Goal: Task Accomplishment & Management: Manage account settings

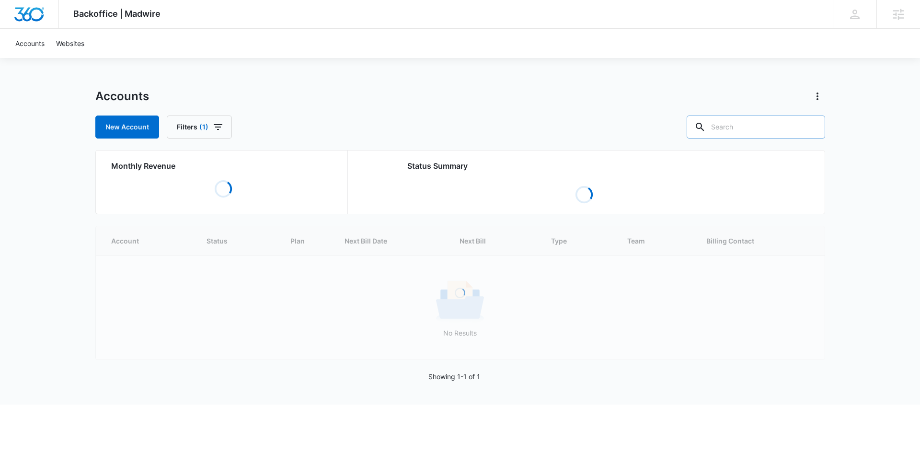
click at [766, 119] on input "text" at bounding box center [755, 126] width 138 height 23
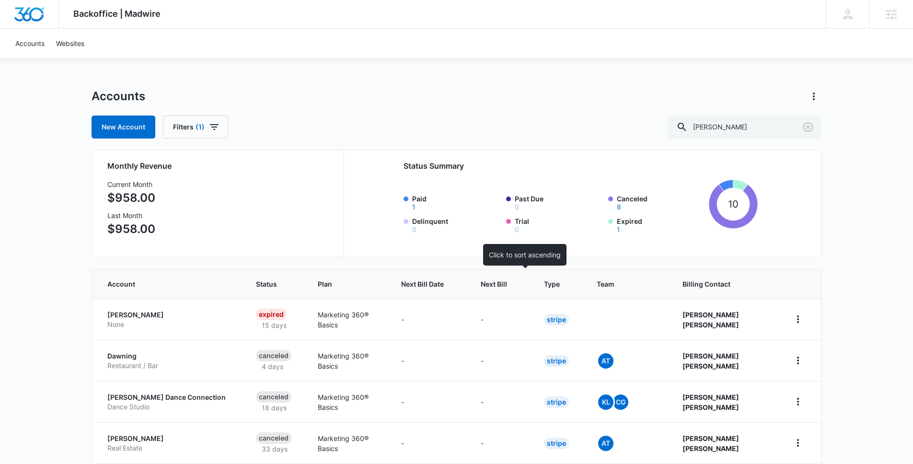
click at [532, 294] on th "Next Bill" at bounding box center [500, 283] width 63 height 29
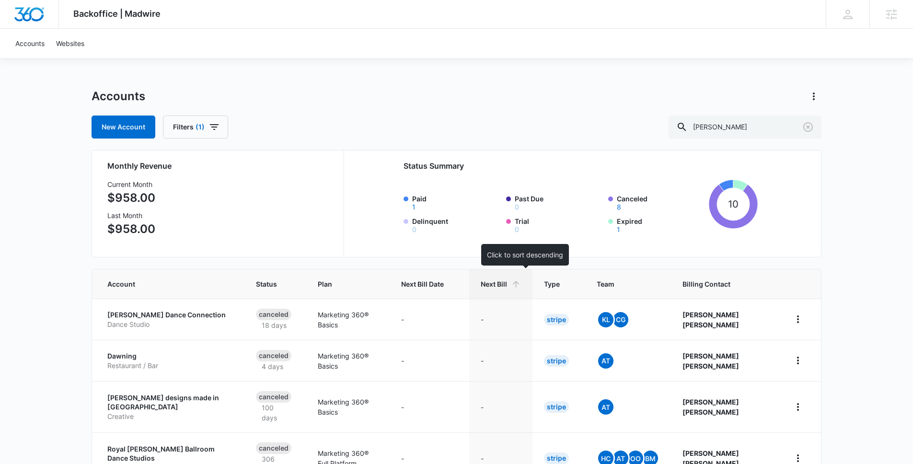
click at [521, 280] on icon at bounding box center [516, 284] width 10 height 10
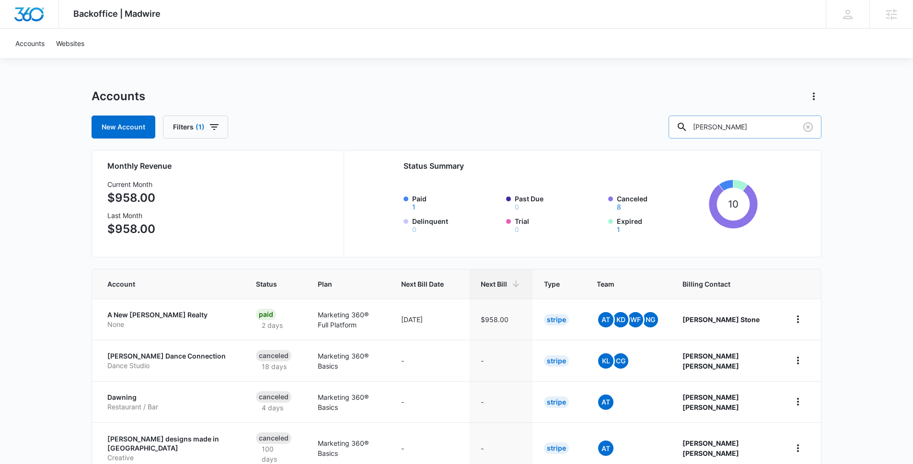
click at [742, 135] on input "dawn" at bounding box center [744, 126] width 153 height 23
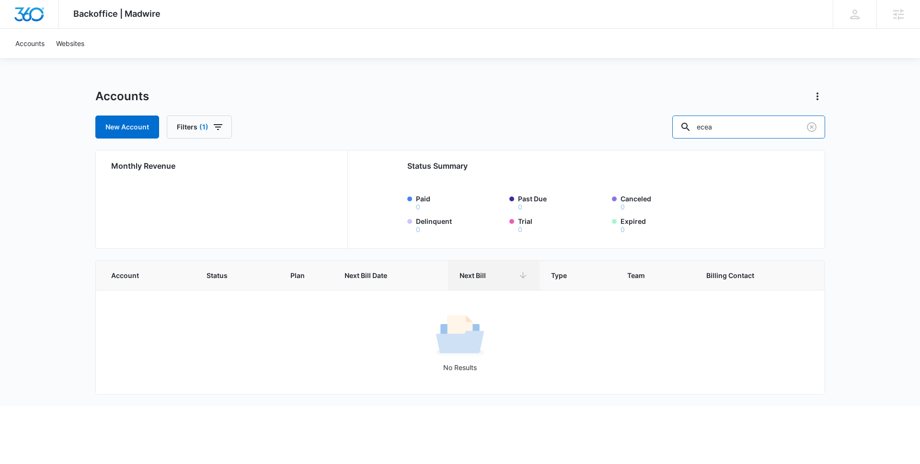
type input "eceae"
type input "early childhood"
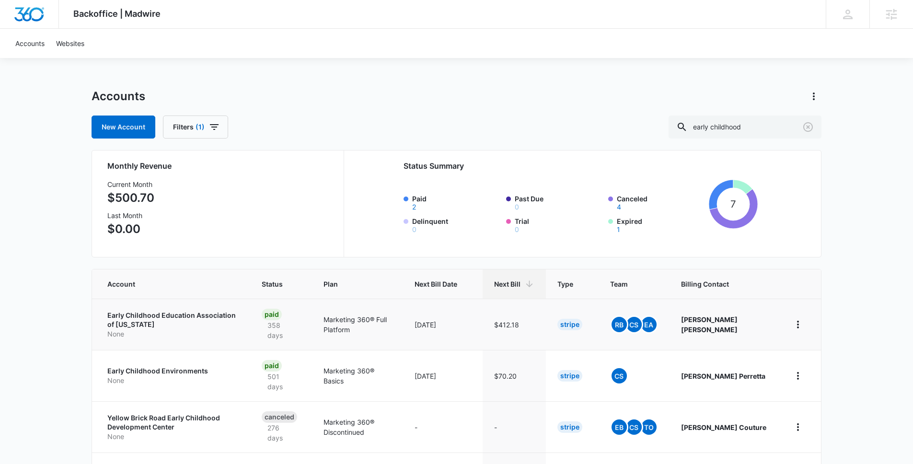
click at [128, 323] on p "Early Childhood Education Association of [US_STATE]" at bounding box center [172, 319] width 131 height 19
click at [188, 315] on p "Early Childhood Education Association of [US_STATE]" at bounding box center [172, 319] width 131 height 19
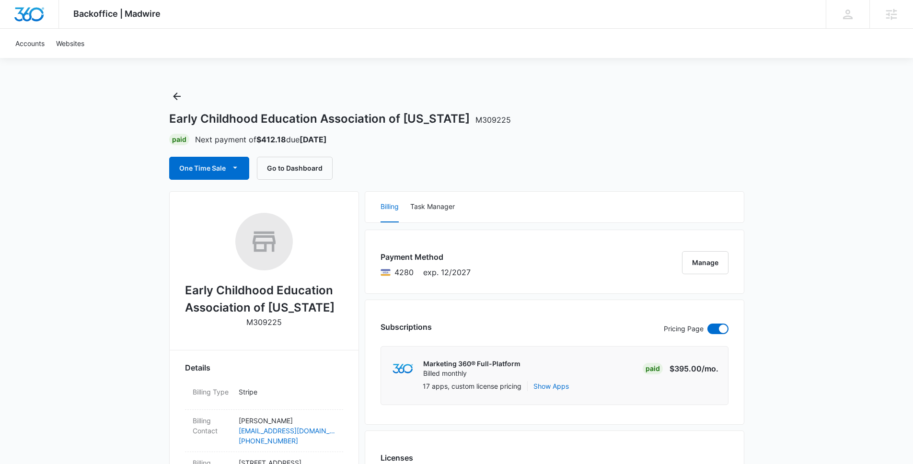
click at [475, 124] on span "M309225" at bounding box center [492, 120] width 35 height 10
click at [487, 119] on span "M309225" at bounding box center [492, 120] width 35 height 10
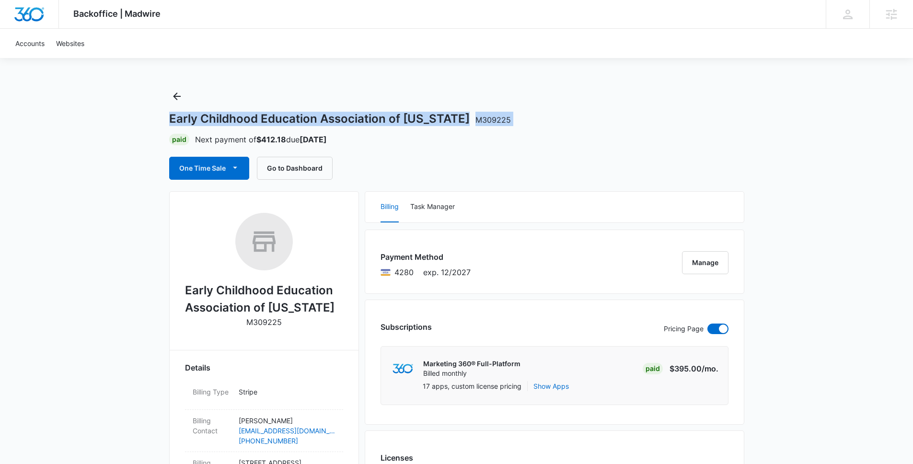
click at [487, 119] on span "M309225" at bounding box center [492, 120] width 35 height 10
click at [511, 119] on div "Early Childhood Education Association of Colorado M309225" at bounding box center [456, 119] width 575 height 14
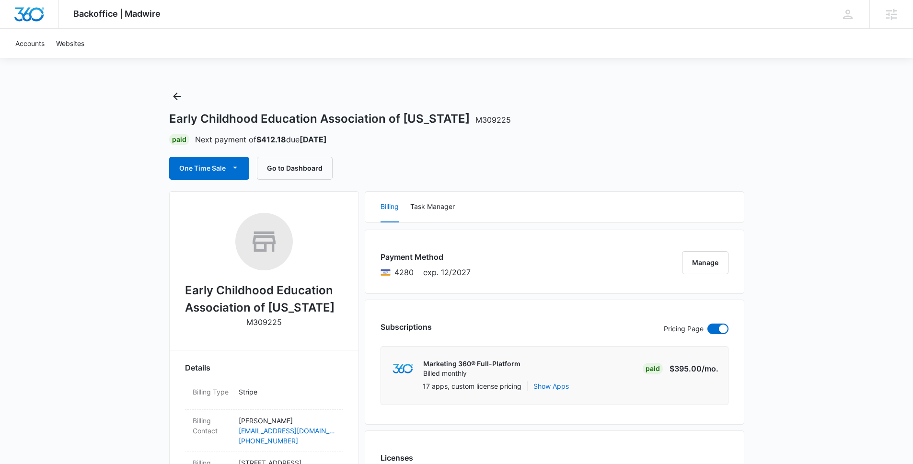
click at [256, 323] on p "M309225" at bounding box center [263, 321] width 35 height 11
copy p "M309225"
click at [296, 170] on button "Go to Dashboard" at bounding box center [295, 168] width 76 height 23
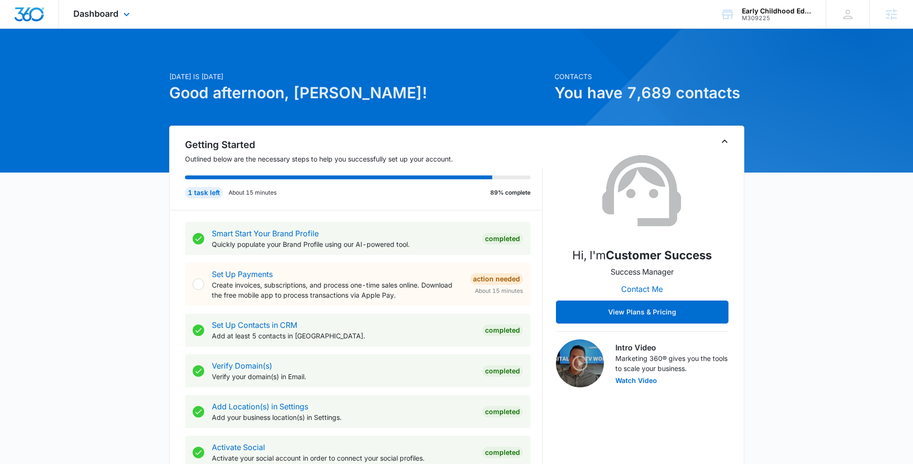
click at [36, 11] on img "Dashboard" at bounding box center [29, 14] width 31 height 14
click at [34, 17] on img "Dashboard" at bounding box center [29, 14] width 31 height 14
click at [96, 16] on span "Dashboard" at bounding box center [95, 14] width 45 height 10
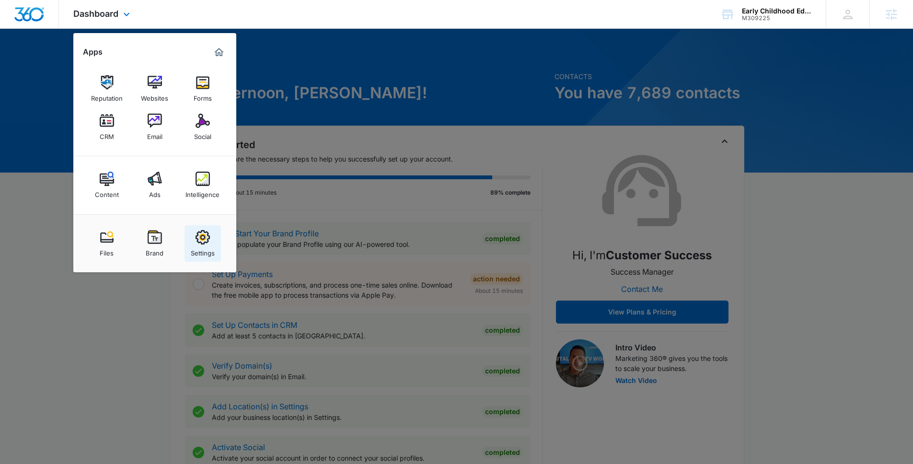
click at [199, 240] on img at bounding box center [202, 237] width 14 height 14
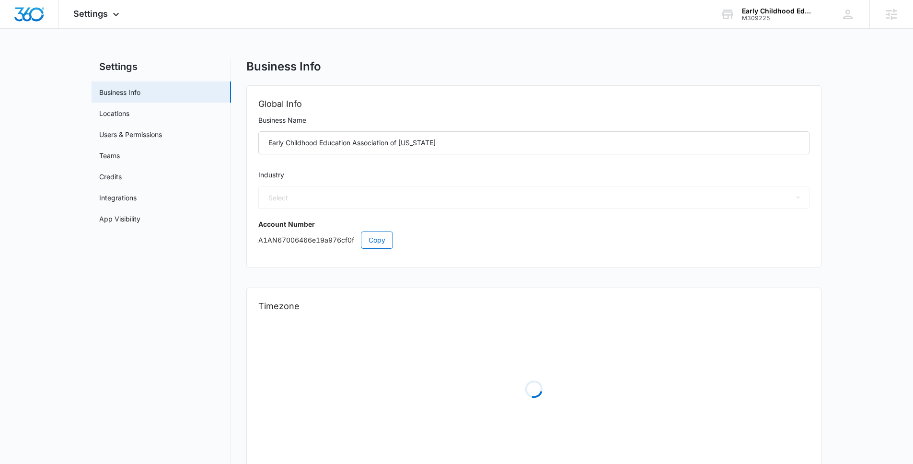
select select "33"
select select "US"
select select "America/[GEOGRAPHIC_DATA]"
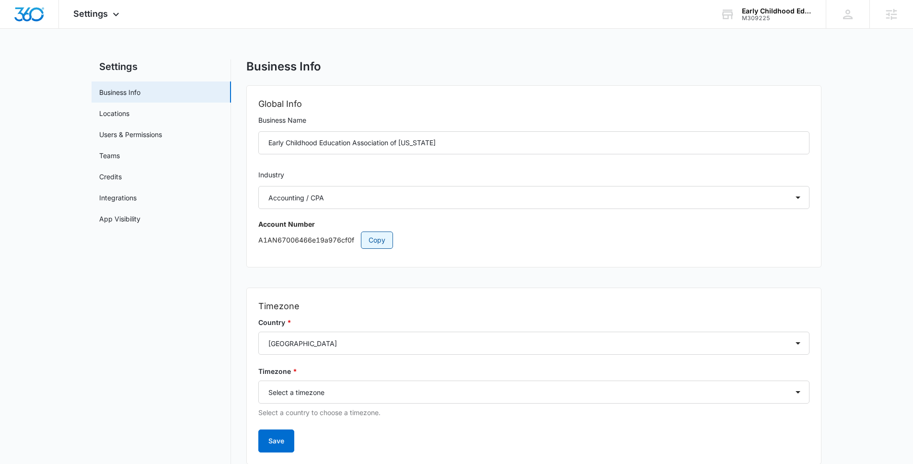
click at [379, 236] on span "Copy" at bounding box center [376, 240] width 17 height 11
